Goal: Task Accomplishment & Management: Manage account settings

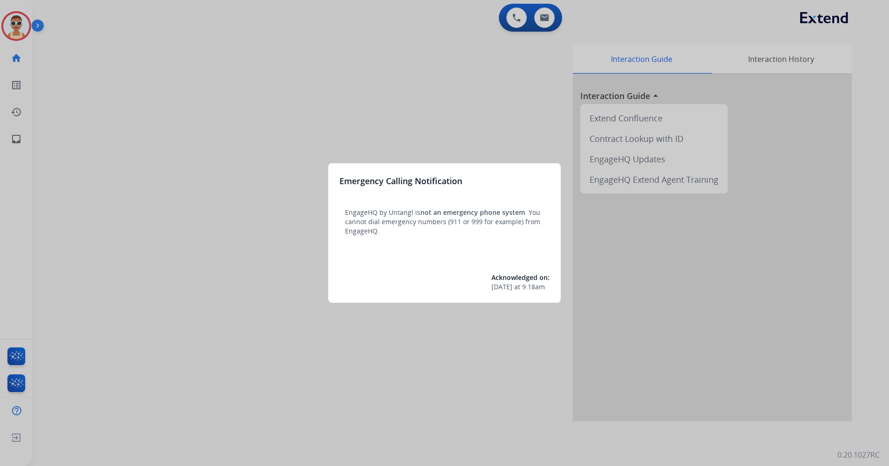
click at [226, 232] on div at bounding box center [444, 233] width 889 height 466
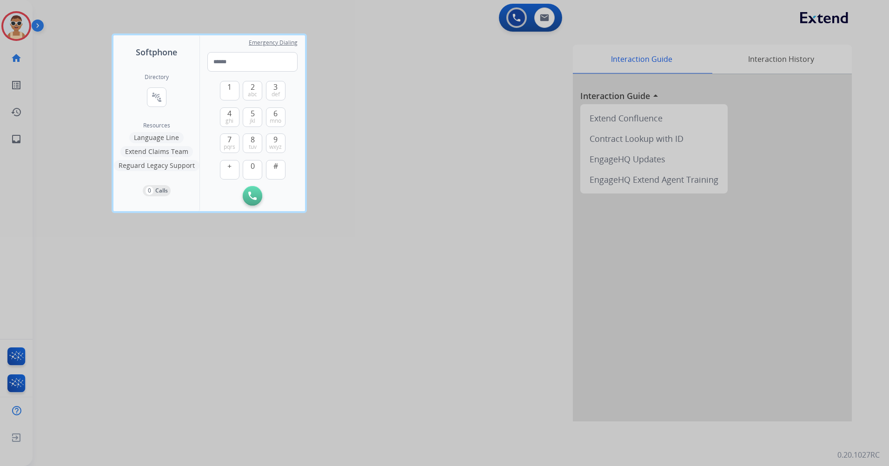
click at [241, 315] on div at bounding box center [444, 233] width 889 height 466
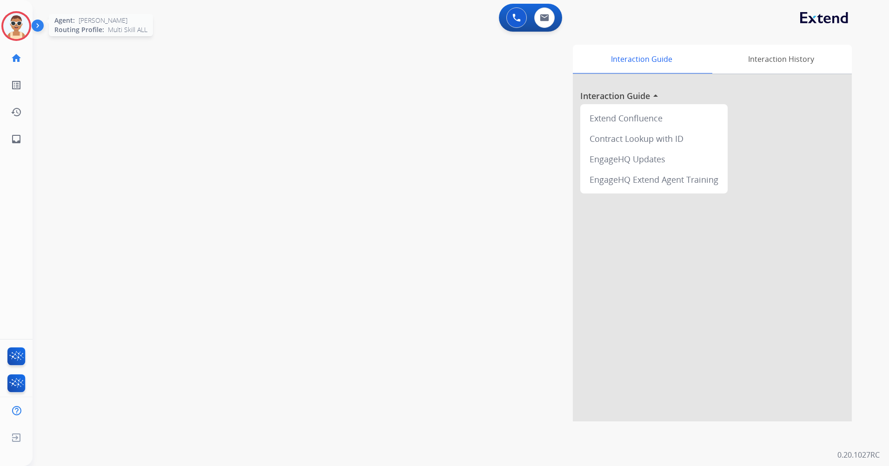
click at [12, 22] on img at bounding box center [16, 26] width 26 height 26
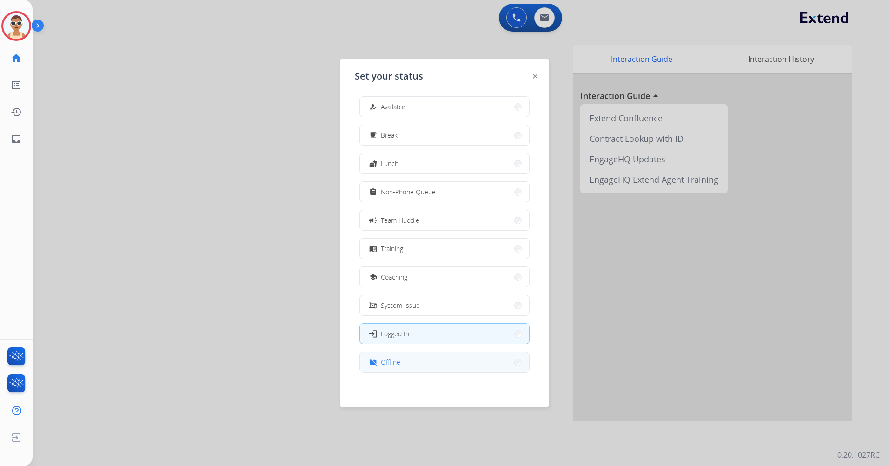
scroll to position [3, 0]
click at [454, 369] on button "work_off Offline" at bounding box center [444, 362] width 169 height 20
